Goal: Communication & Community: Ask a question

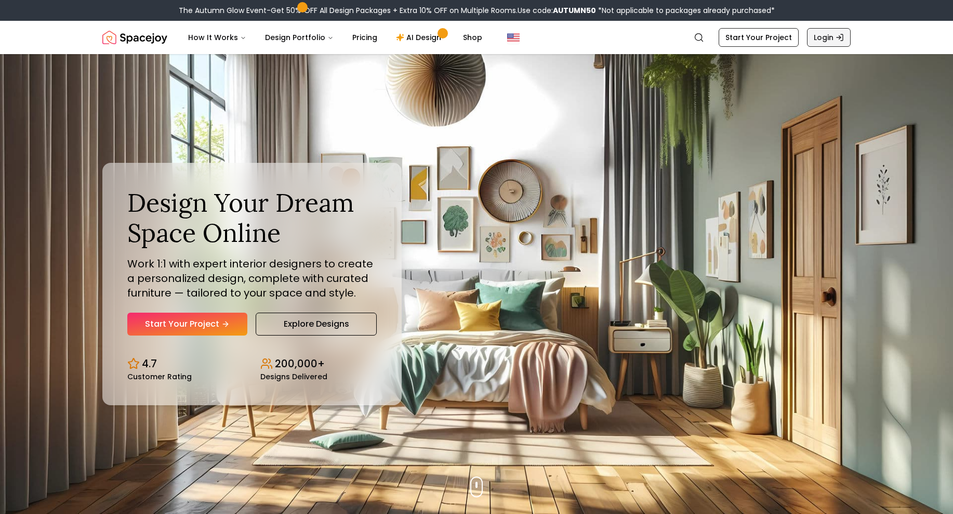
click at [837, 38] on icon "Global" at bounding box center [840, 37] width 8 height 8
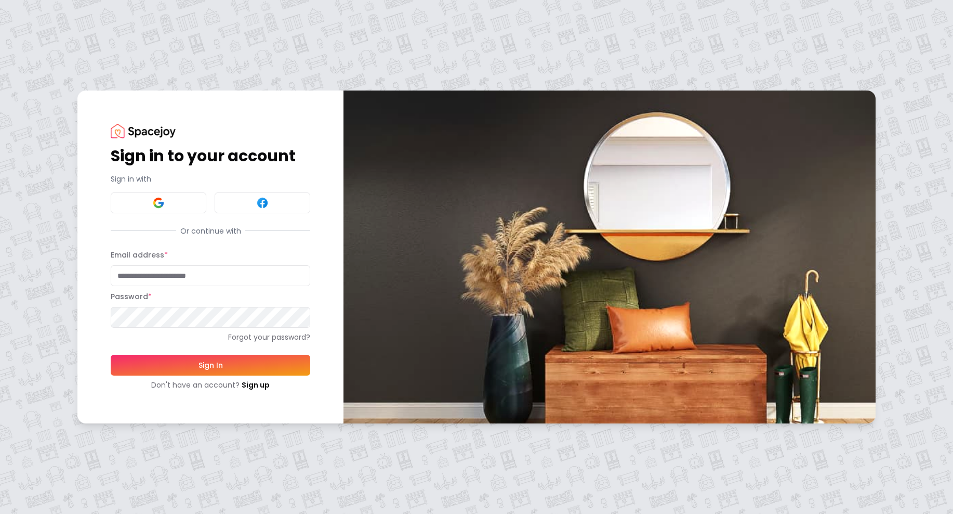
click at [154, 280] on input "Email address *" at bounding box center [211, 275] width 200 height 21
type input "**********"
click at [210, 364] on button "Sign In" at bounding box center [211, 364] width 200 height 21
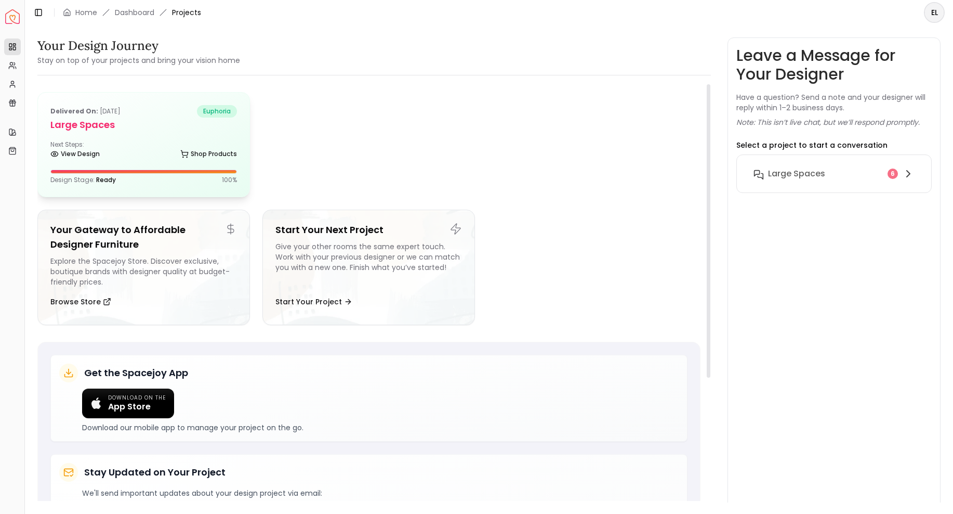
click at [155, 129] on h5 "Large Spaces" at bounding box center [143, 124] width 187 height 15
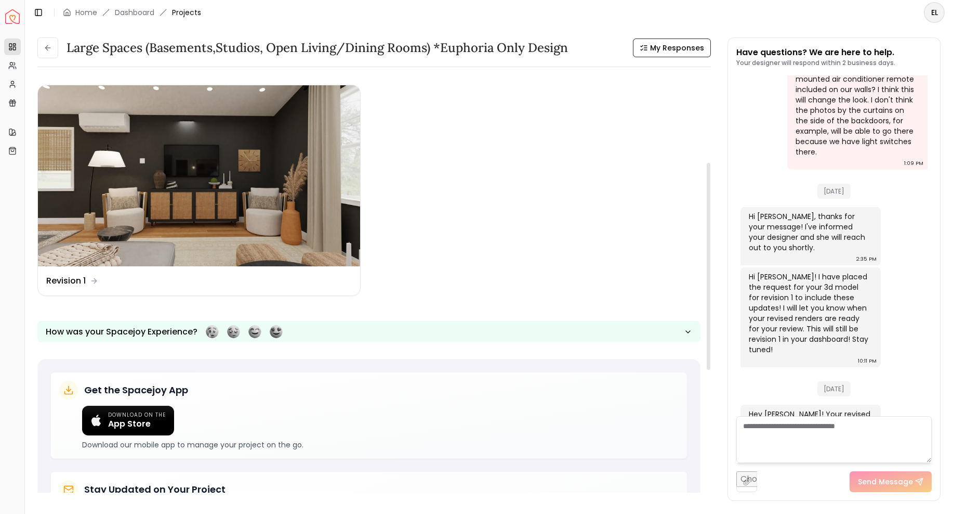
scroll to position [227, 0]
click at [242, 213] on img at bounding box center [199, 175] width 322 height 181
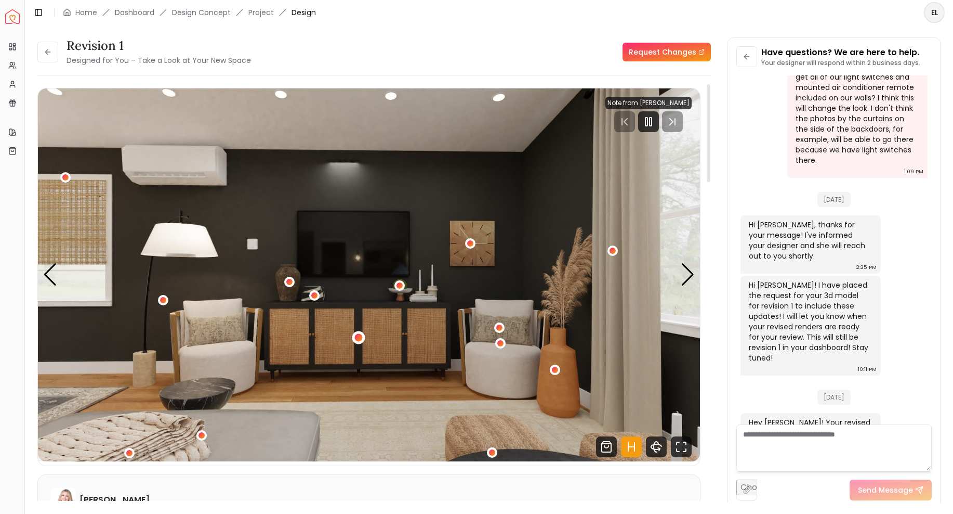
click at [359, 337] on div "1 / 7" at bounding box center [358, 337] width 8 height 8
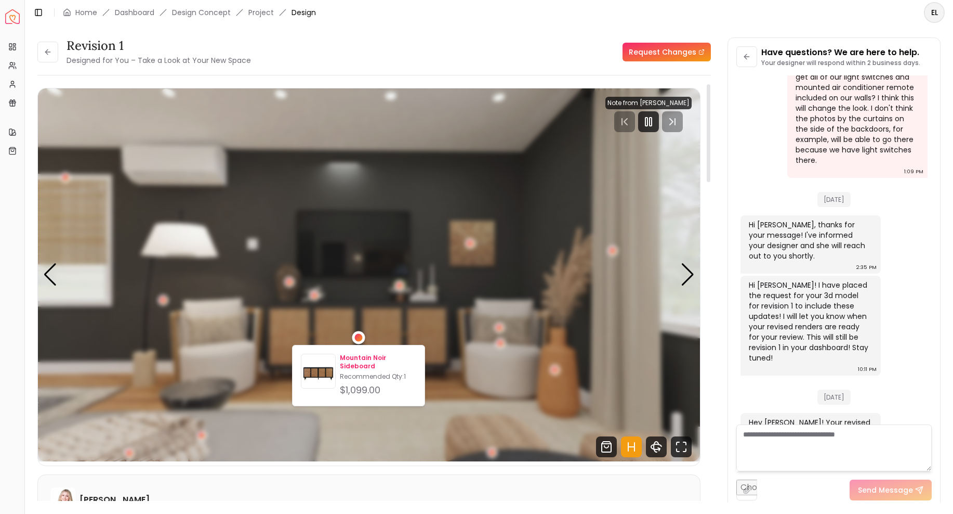
click at [361, 360] on p "Mountain Noir Sideboard" at bounding box center [378, 361] width 76 height 17
click at [363, 360] on p "Mountain Noir Sideboard" at bounding box center [378, 361] width 76 height 17
click at [508, 149] on img "1 / 7" at bounding box center [369, 274] width 662 height 373
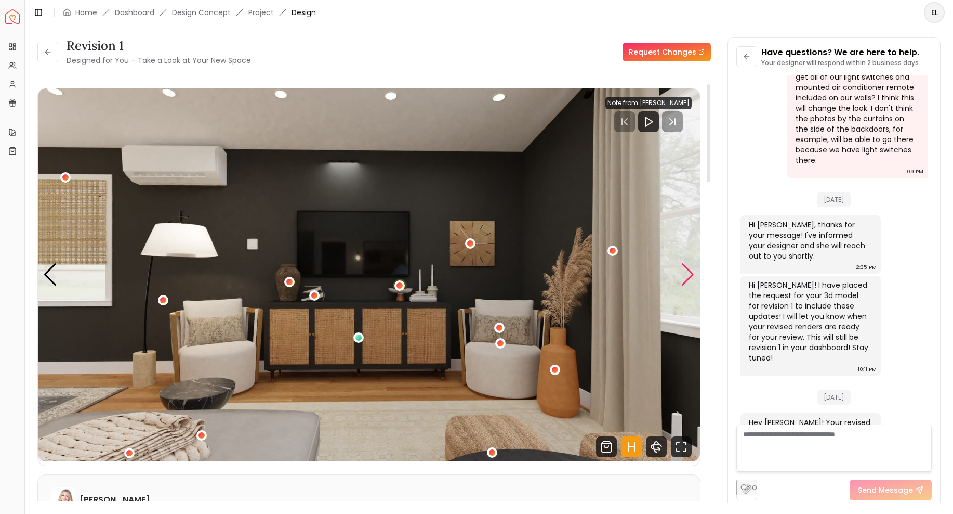
click at [688, 273] on div "Next slide" at bounding box center [688, 274] width 14 height 23
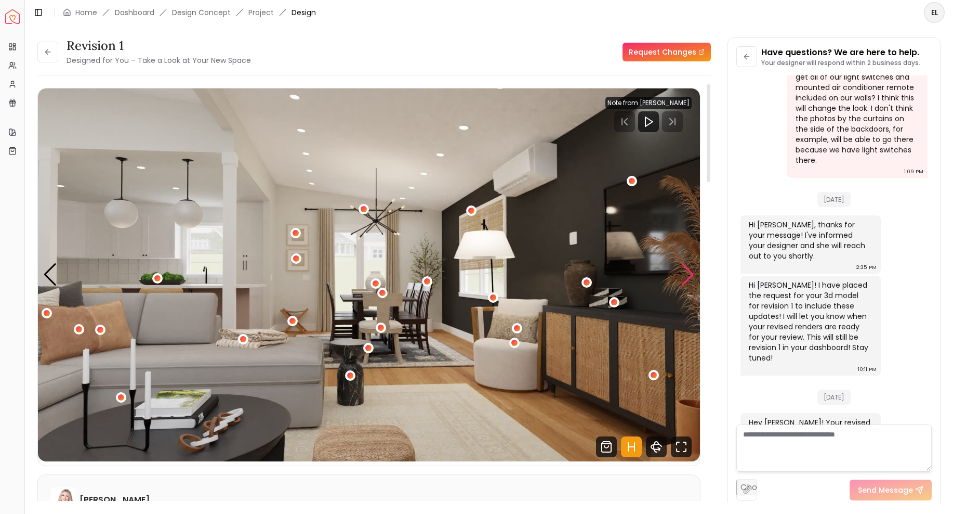
click at [688, 277] on div "Next slide" at bounding box center [688, 274] width 14 height 23
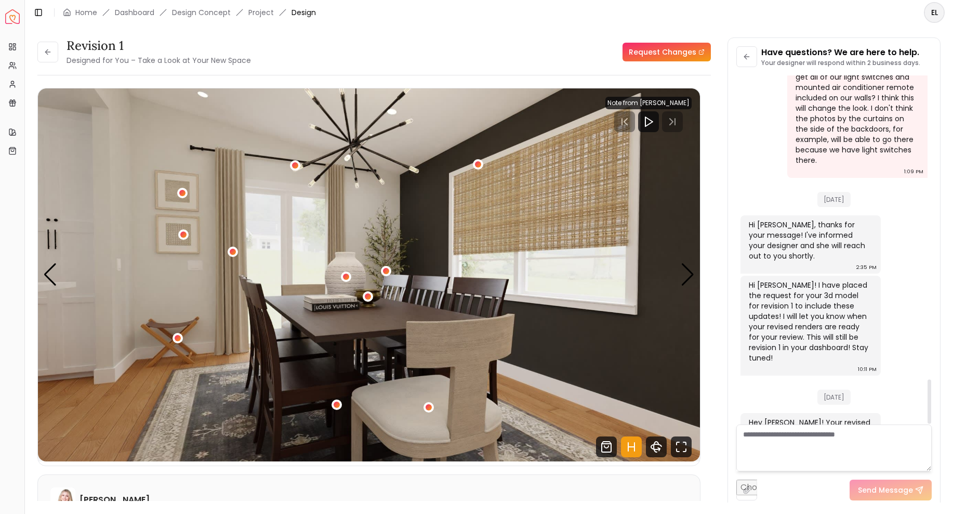
click at [787, 435] on textarea at bounding box center [834, 447] width 196 height 47
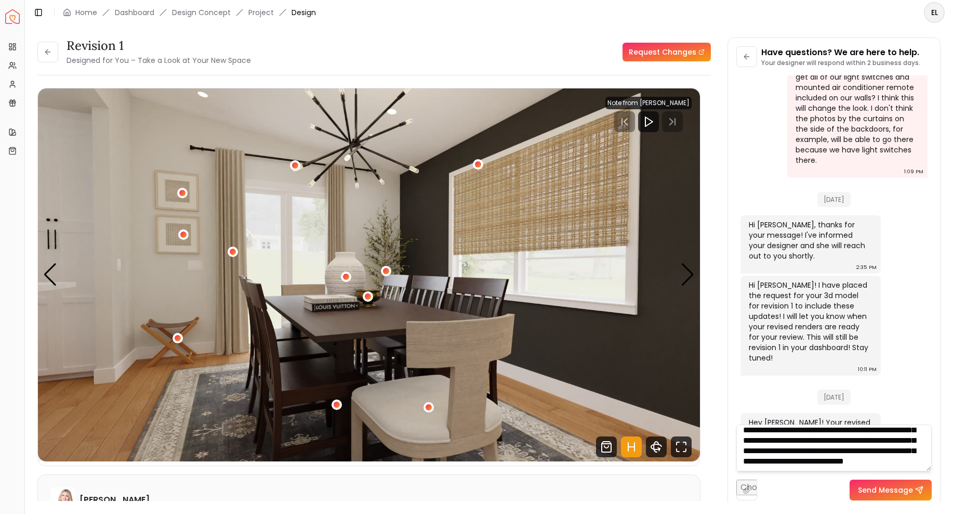
scroll to position [35, 0]
type textarea "**********"
click at [683, 272] on div "Next slide" at bounding box center [688, 274] width 14 height 23
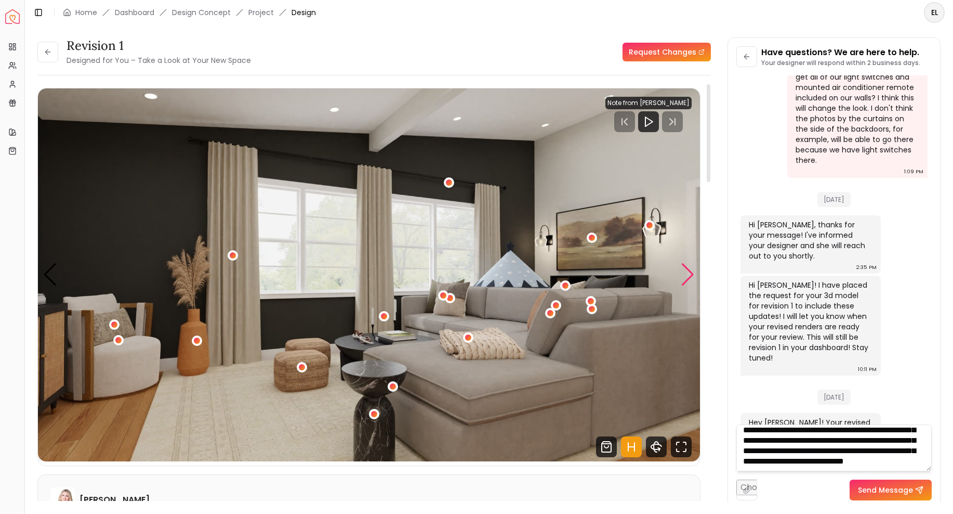
click at [683, 272] on div "Next slide" at bounding box center [688, 274] width 14 height 23
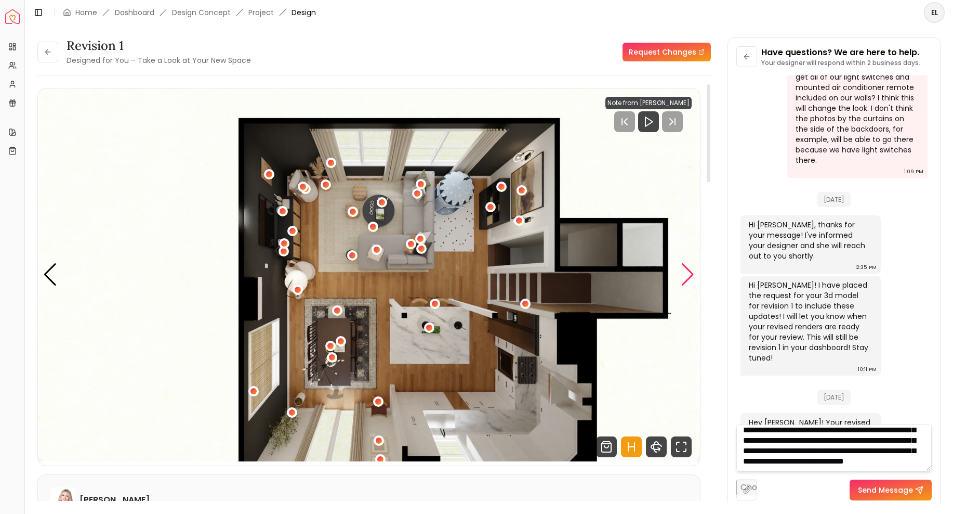
click at [683, 272] on div "Next slide" at bounding box center [688, 274] width 14 height 23
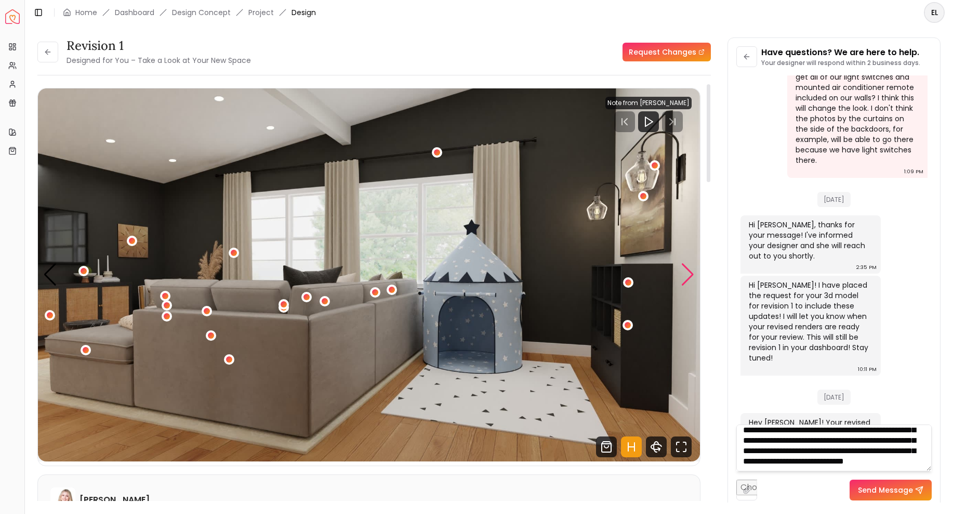
click at [683, 272] on div "Next slide" at bounding box center [688, 274] width 14 height 23
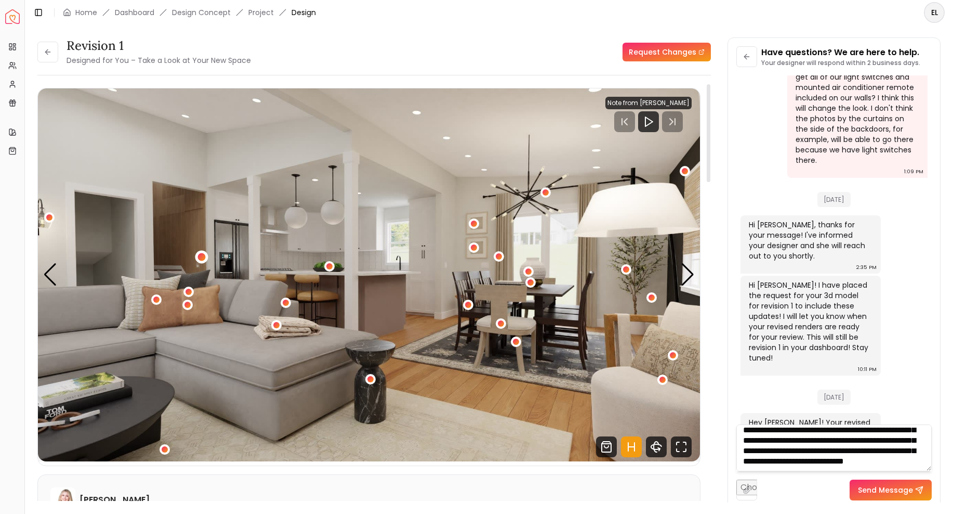
click at [205, 255] on div "7 / 7" at bounding box center [202, 257] width 8 height 8
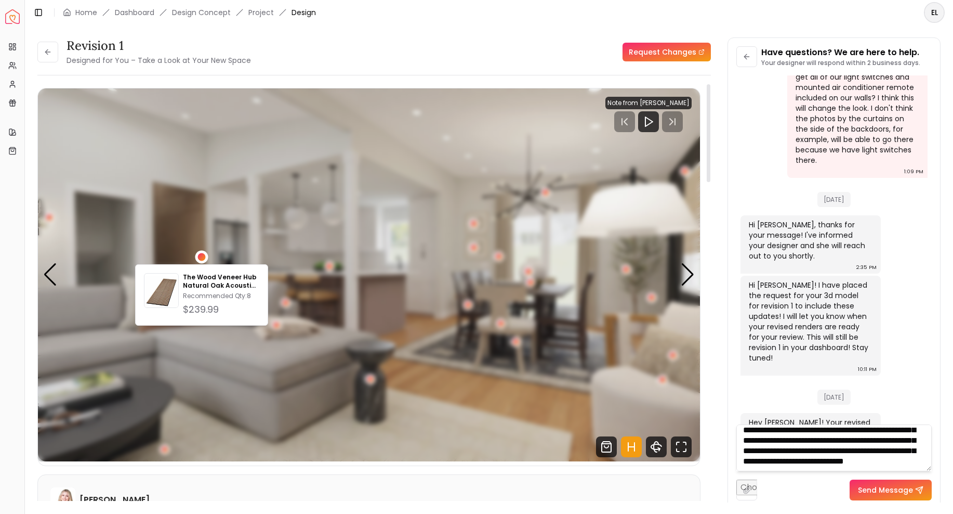
click at [234, 377] on img "7 / 7" at bounding box center [369, 274] width 662 height 373
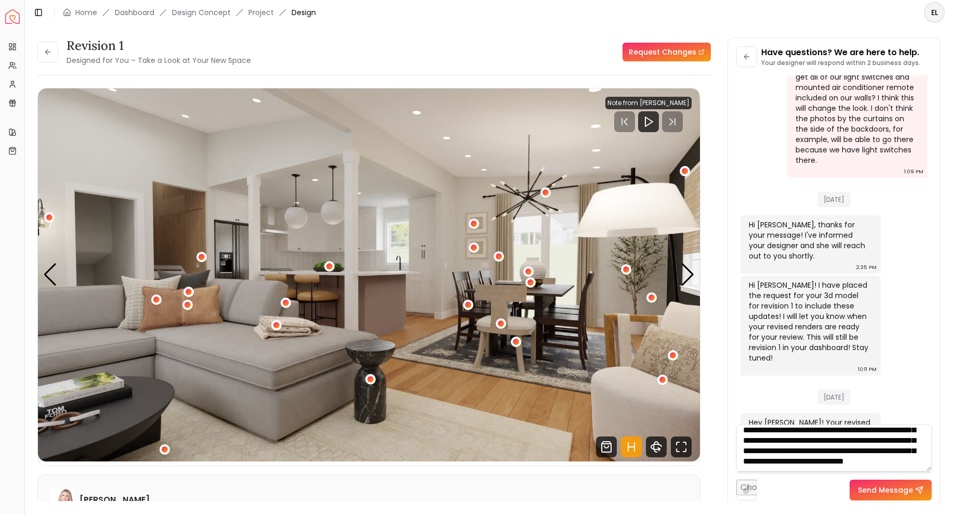
click at [890, 489] on button "Send Message" at bounding box center [891, 489] width 82 height 21
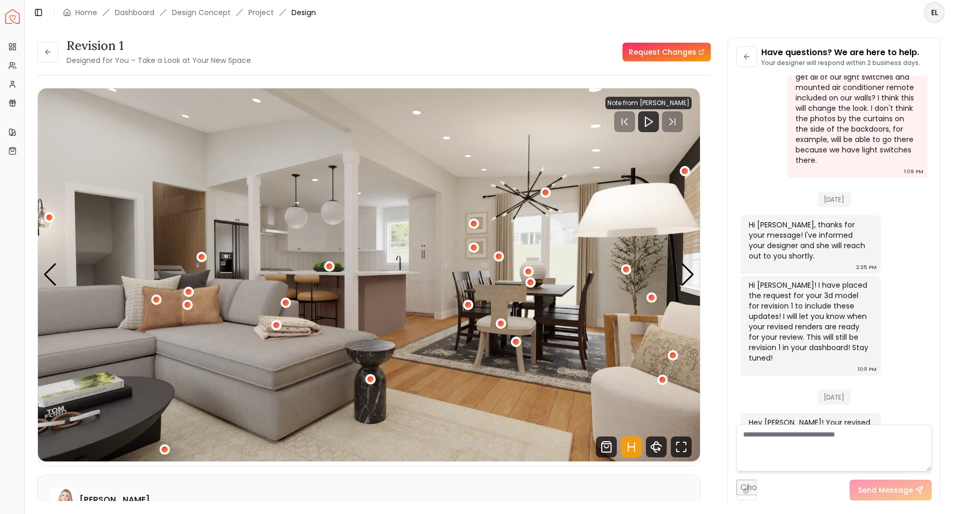
scroll to position [0, 0]
